Goal: Information Seeking & Learning: Compare options

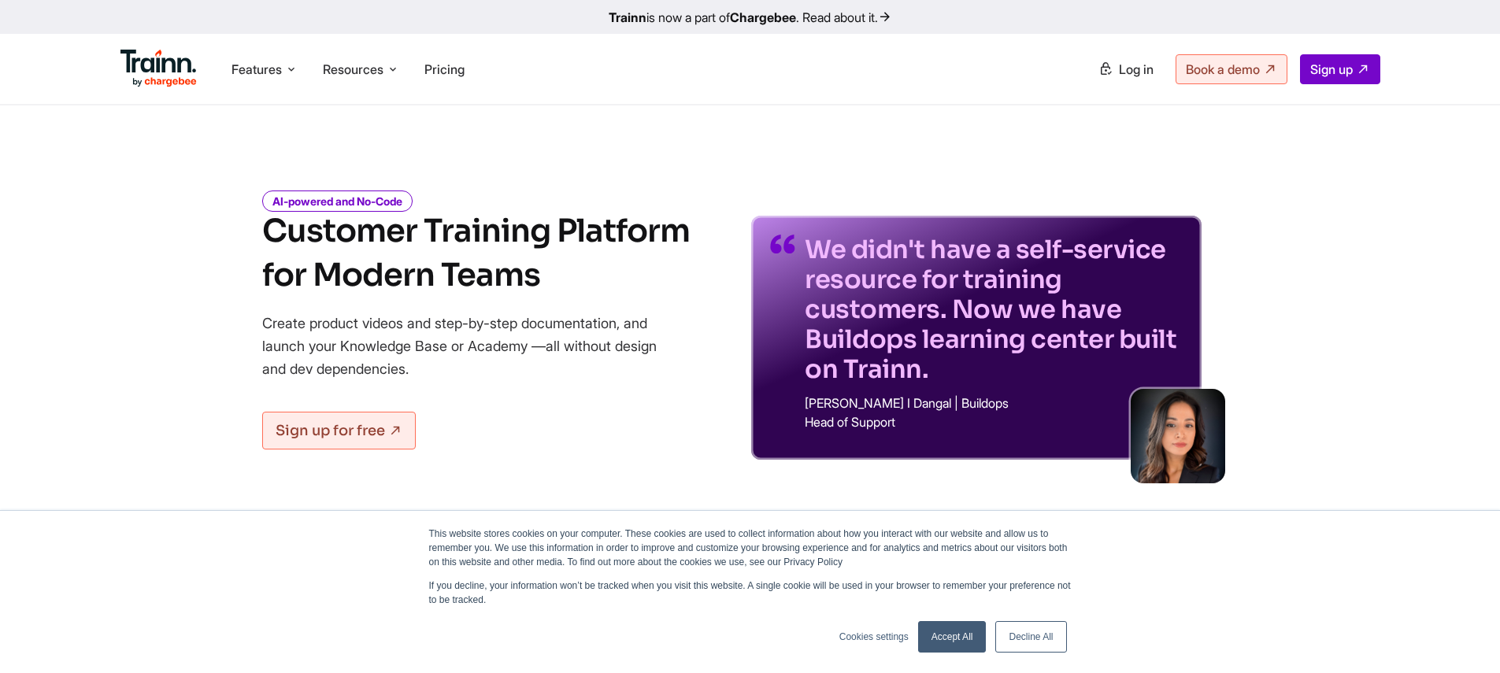
click at [399, 76] on icon at bounding box center [393, 69] width 13 height 16
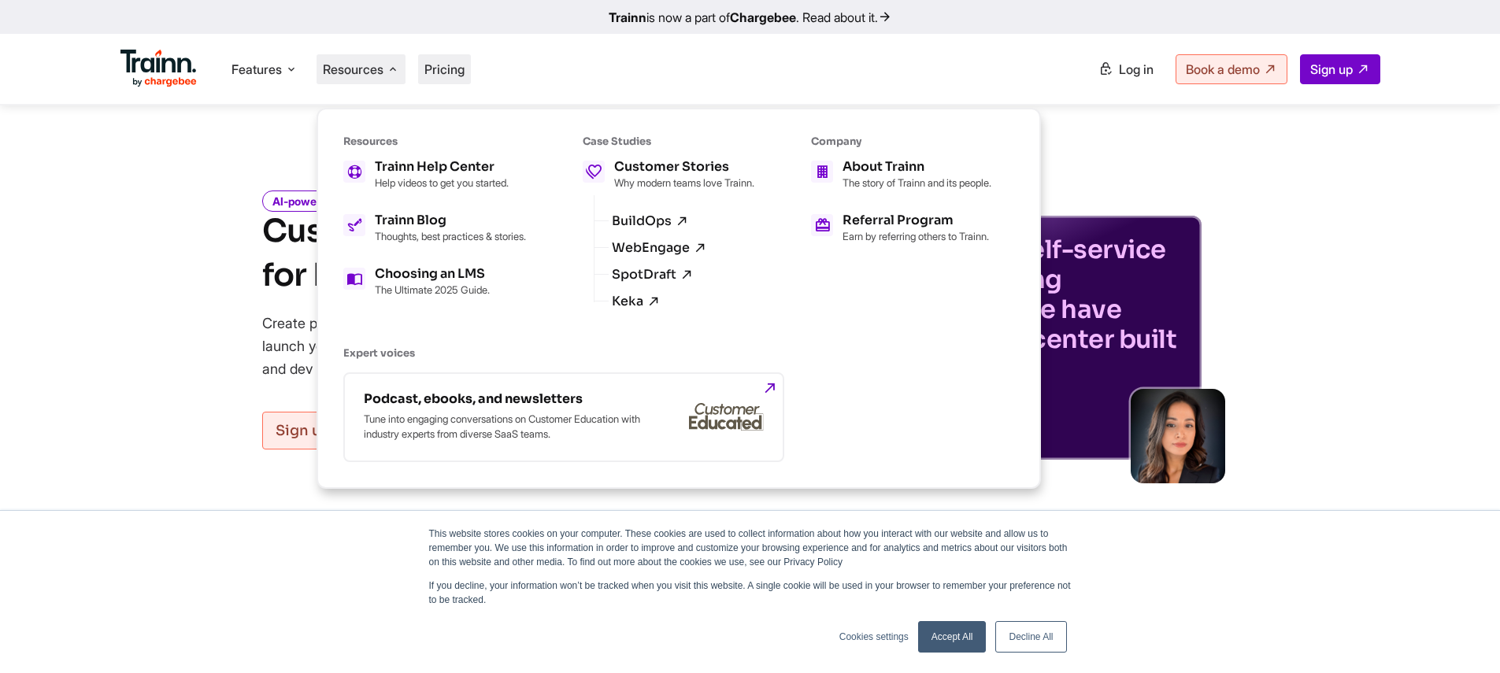
click at [450, 73] on span "Pricing" at bounding box center [444, 69] width 40 height 16
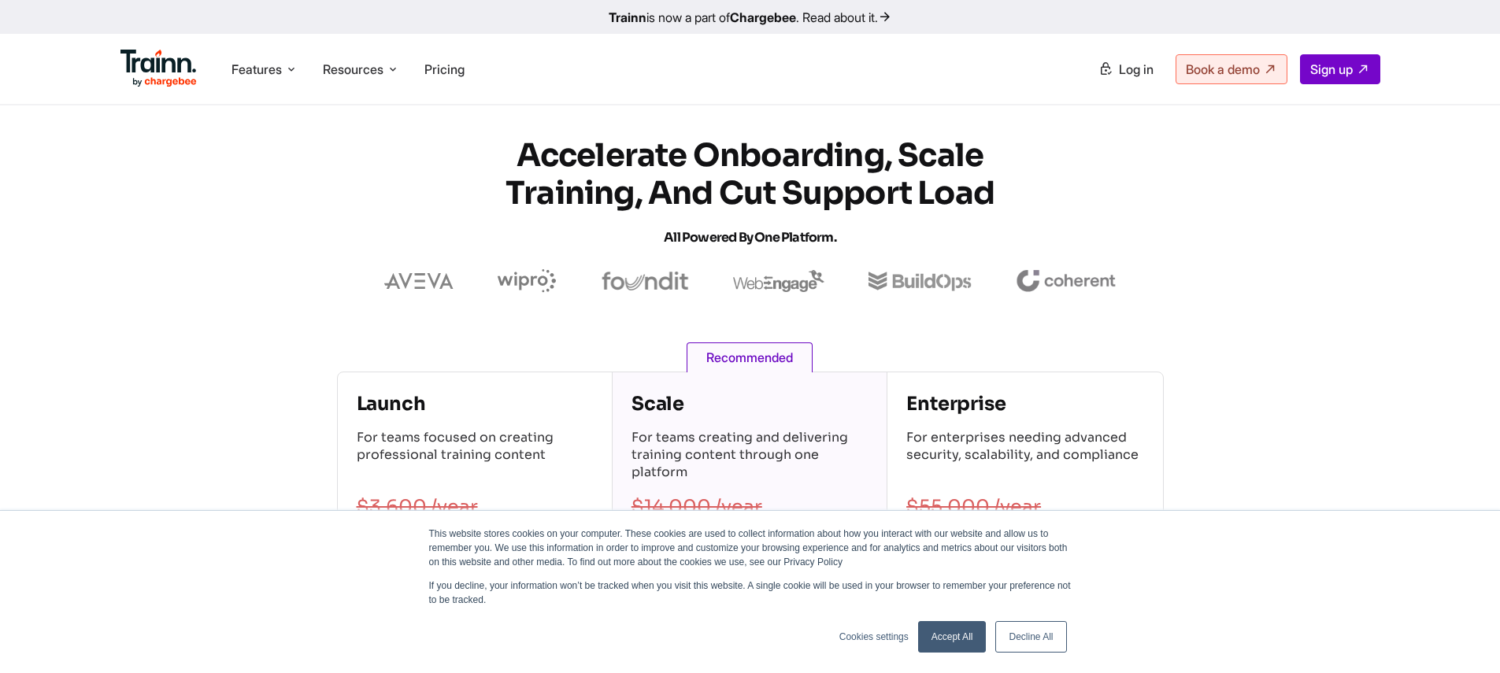
click at [1056, 634] on link "Decline All" at bounding box center [1030, 636] width 71 height 31
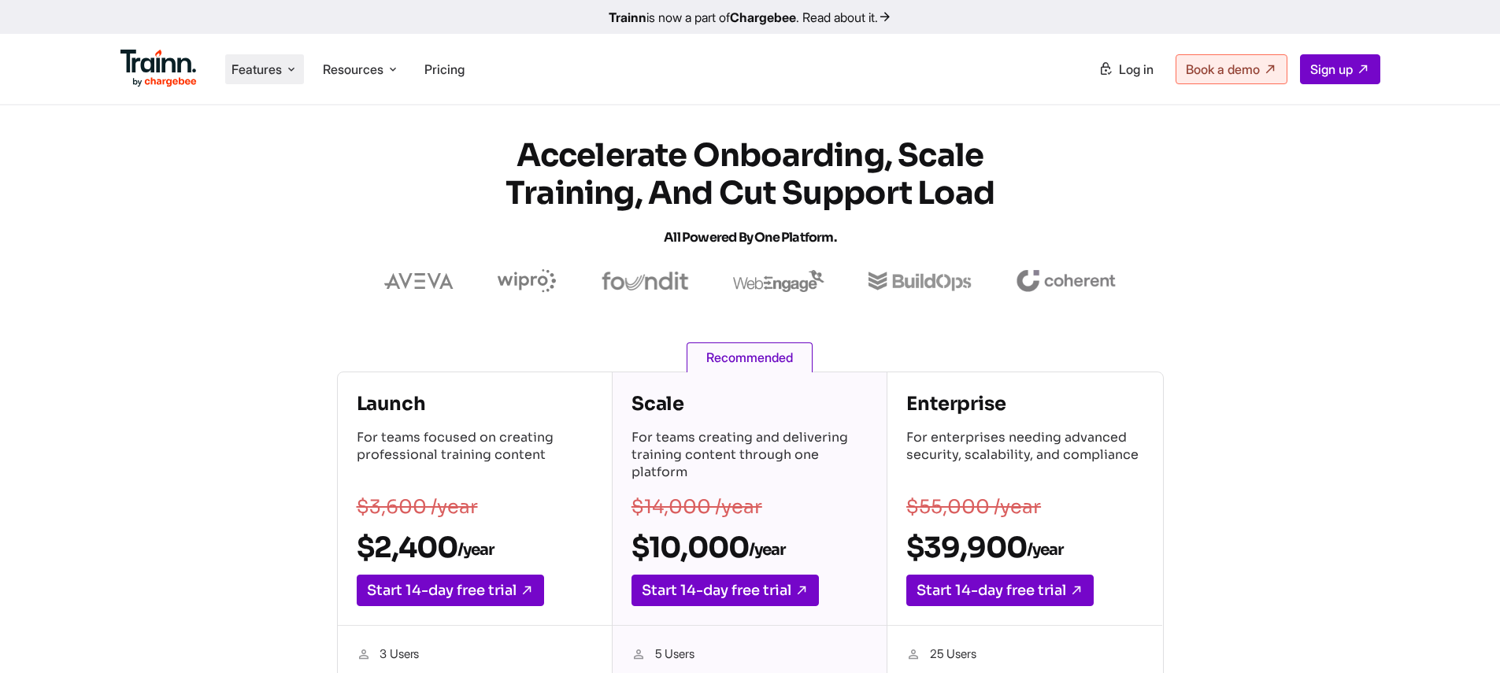
click at [265, 68] on span "Features" at bounding box center [256, 69] width 50 height 17
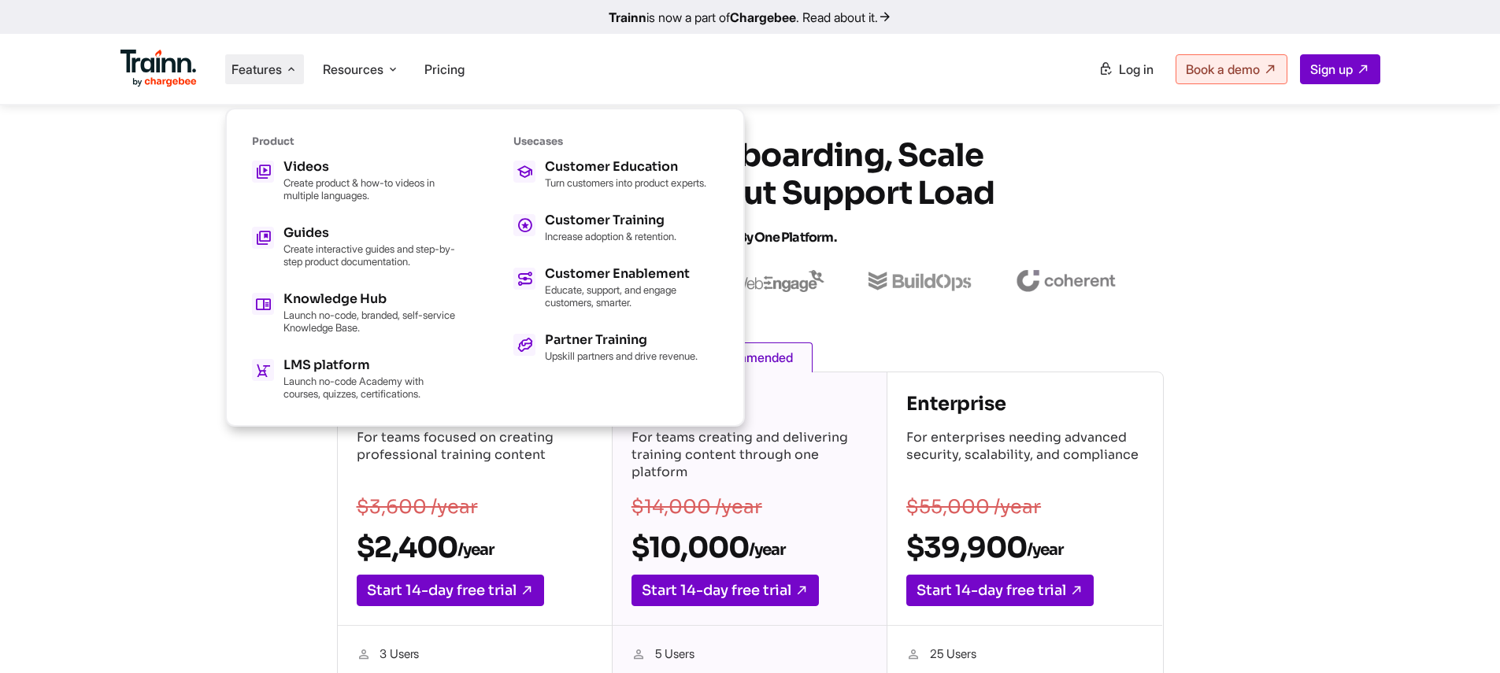
click at [155, 64] on img at bounding box center [158, 69] width 77 height 38
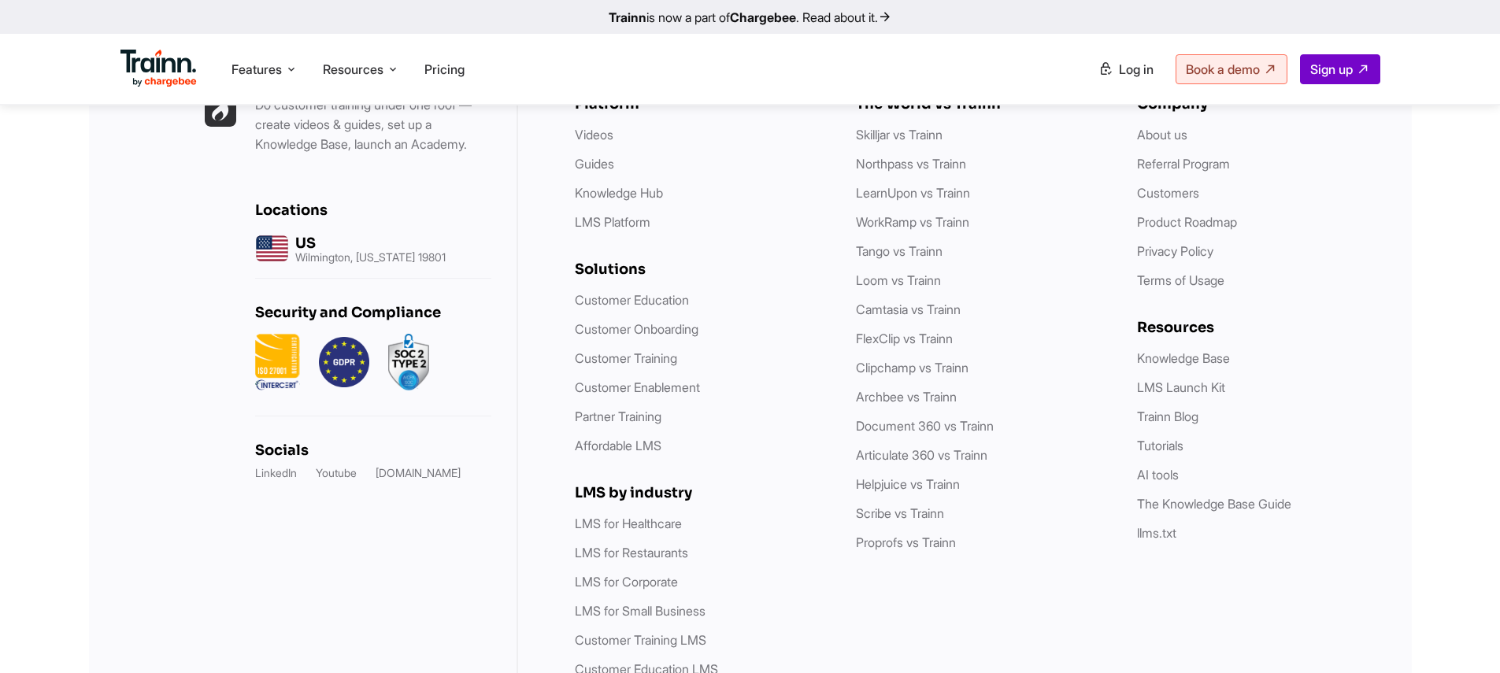
scroll to position [4555, 0]
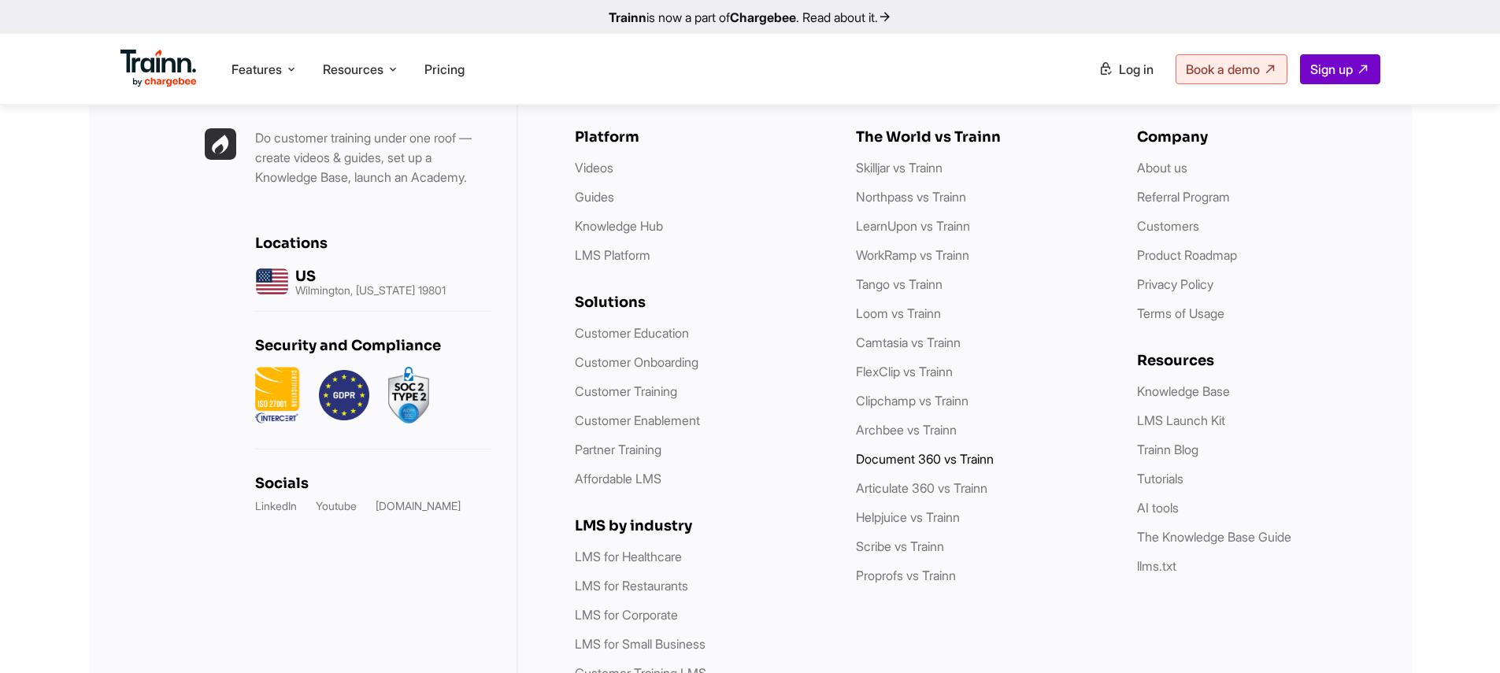
click at [898, 451] on link "Document 360 vs Trainn" at bounding box center [925, 459] width 138 height 16
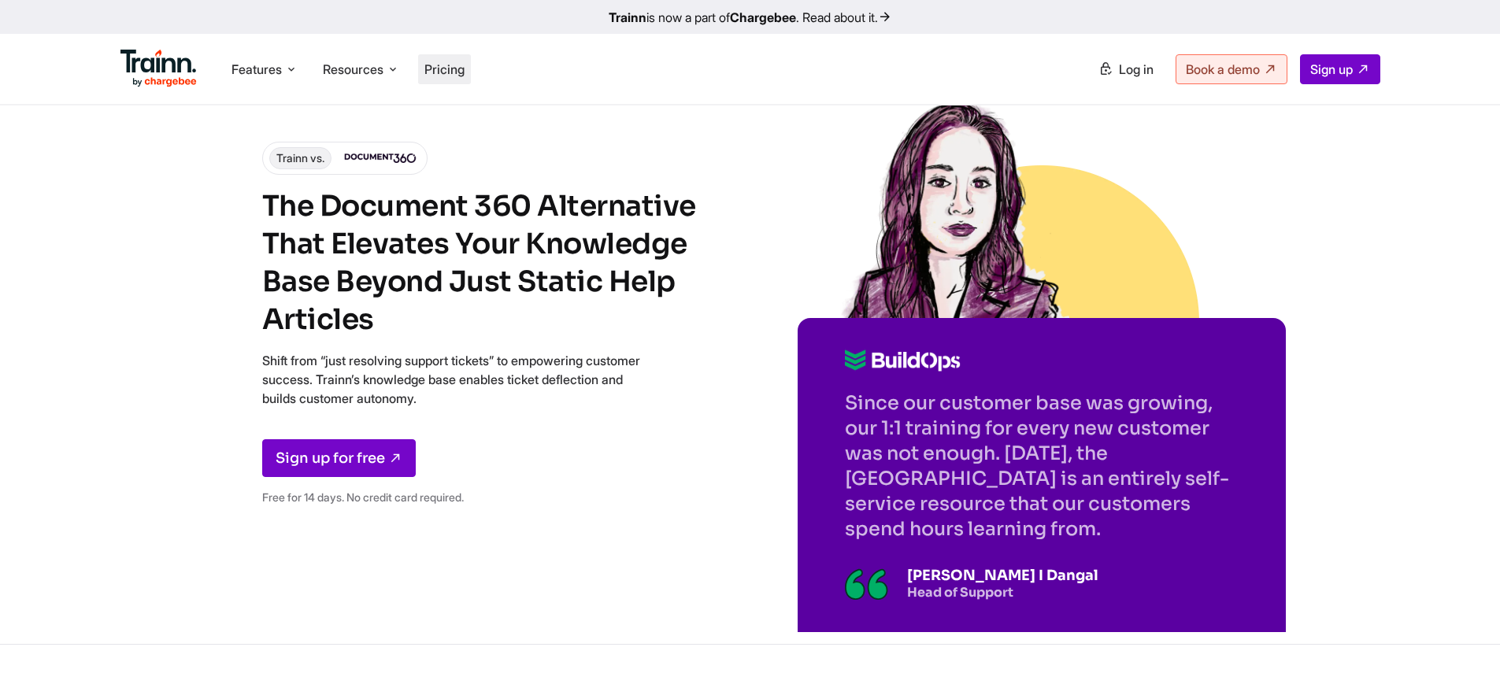
click at [451, 77] on li "Pricing" at bounding box center [444, 69] width 53 height 30
click at [455, 74] on span "Pricing" at bounding box center [444, 69] width 40 height 16
